Goal: Check status

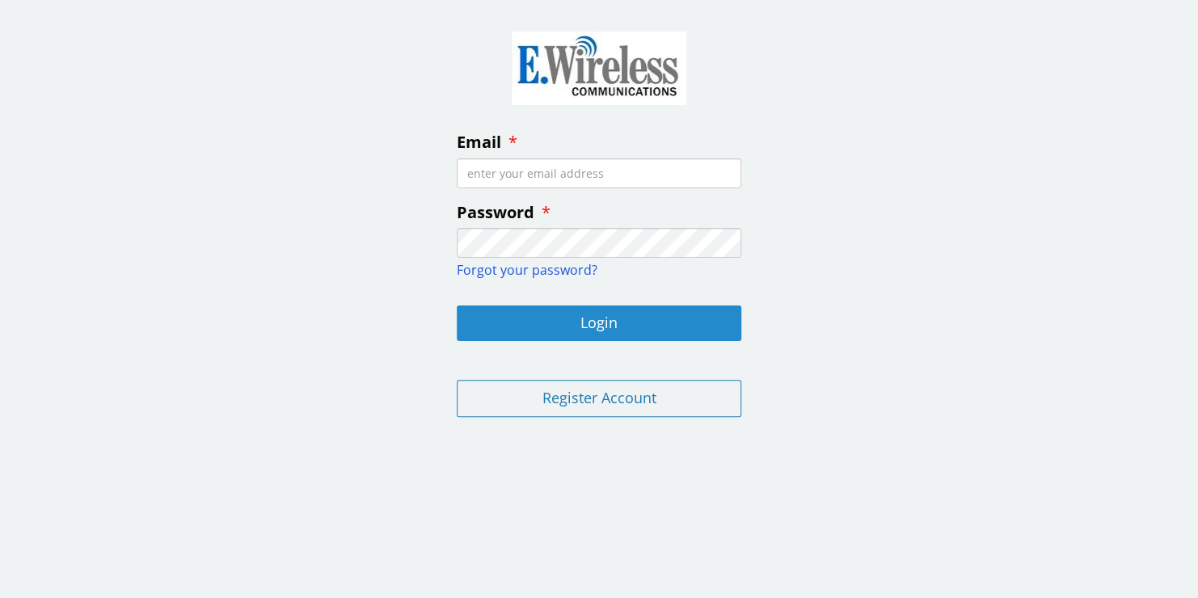
type input "[EMAIL_ADDRESS][DOMAIN_NAME]"
click at [593, 323] on button "Login" at bounding box center [599, 324] width 285 height 36
type input "[EMAIL_ADDRESS][DOMAIN_NAME]"
click at [604, 318] on button "Login" at bounding box center [599, 324] width 285 height 36
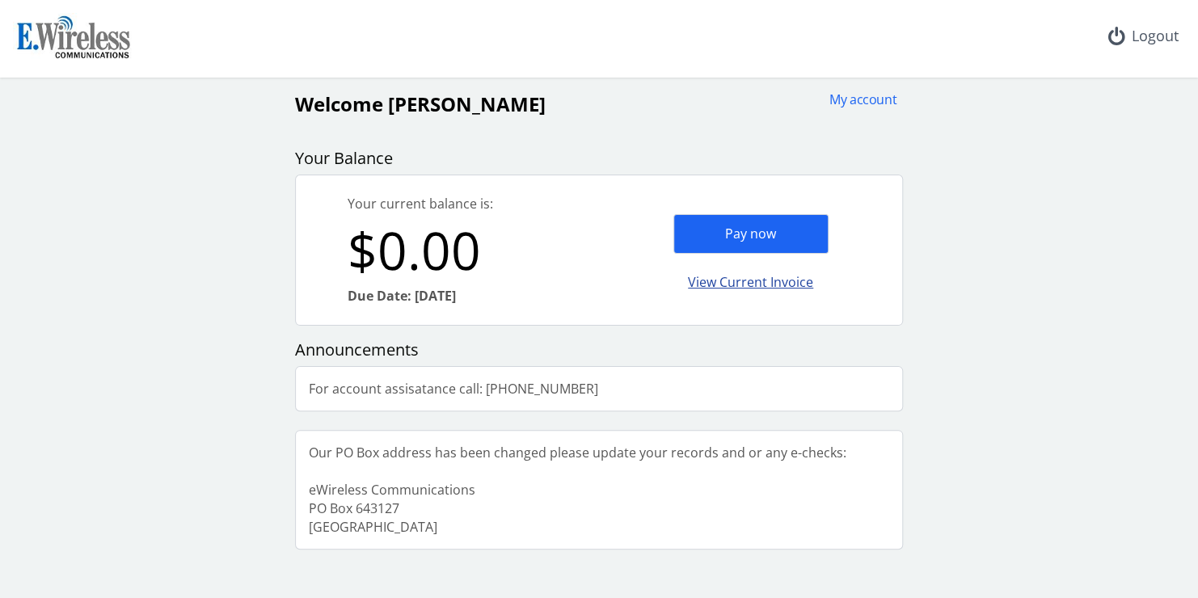
click at [762, 278] on div "View Current Invoice" at bounding box center [751, 283] width 155 height 38
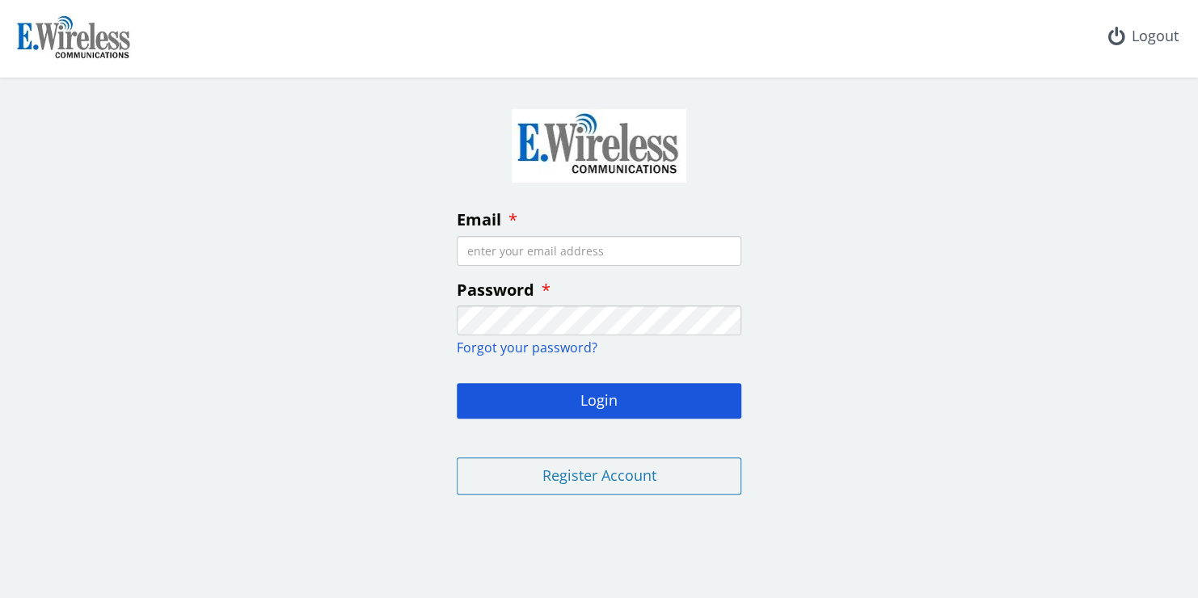
type input "[EMAIL_ADDRESS][DOMAIN_NAME]"
